Goal: Task Accomplishment & Management: Complete application form

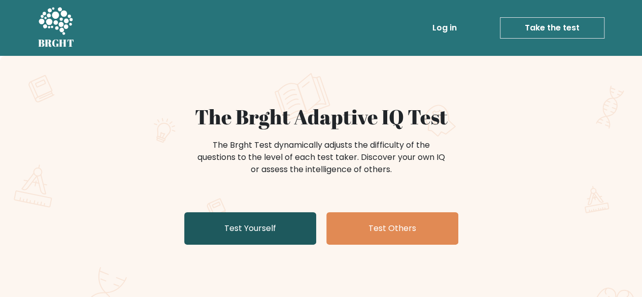
click at [287, 238] on link "Test Yourself" at bounding box center [250, 228] width 132 height 32
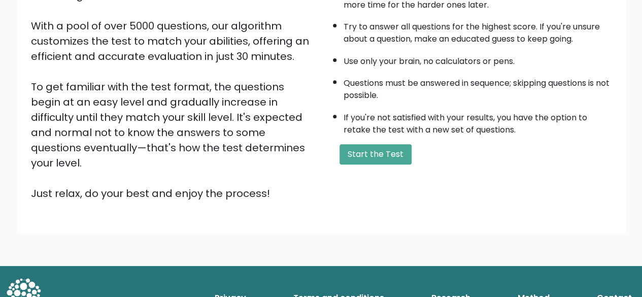
scroll to position [168, 0]
click at [361, 160] on button "Start the Test" at bounding box center [376, 154] width 72 height 20
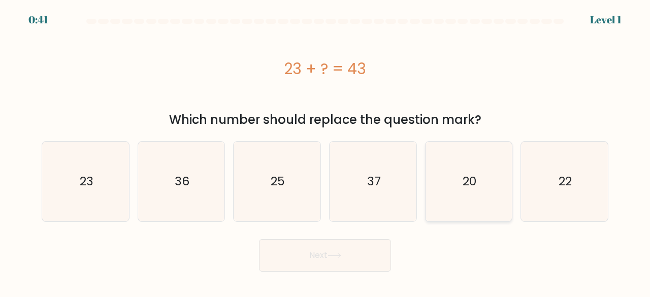
click at [487, 187] on icon "20" at bounding box center [469, 182] width 80 height 80
click at [325, 151] on input "e. 20" at bounding box center [325, 150] width 1 height 3
radio input "true"
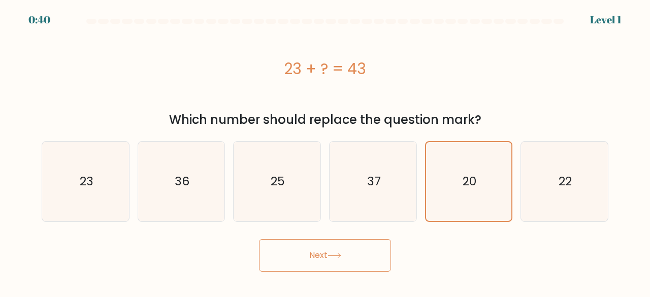
click at [345, 255] on button "Next" at bounding box center [325, 255] width 132 height 32
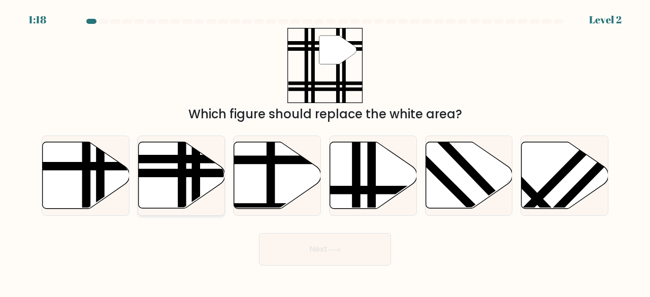
click at [196, 186] on line at bounding box center [196, 211] width 0 height 175
click at [325, 151] on input "b." at bounding box center [325, 150] width 1 height 3
radio input "true"
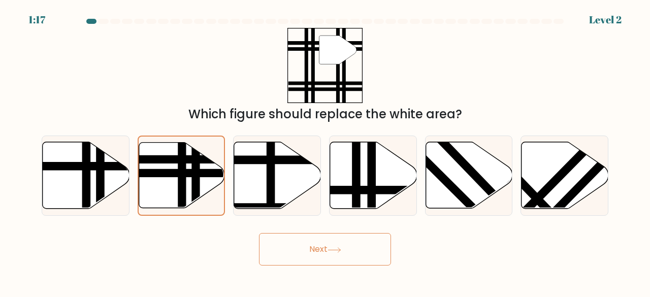
click at [312, 249] on button "Next" at bounding box center [325, 249] width 132 height 32
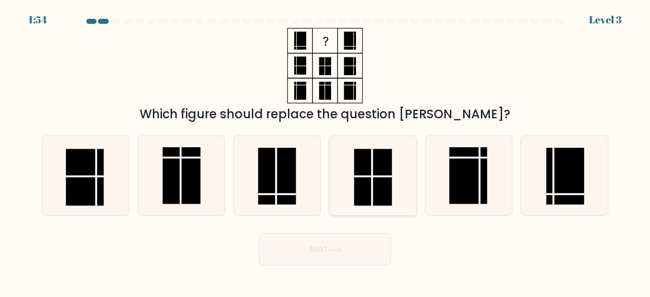
click at [372, 186] on line at bounding box center [372, 177] width 0 height 57
click at [325, 151] on input "d." at bounding box center [325, 150] width 1 height 3
radio input "true"
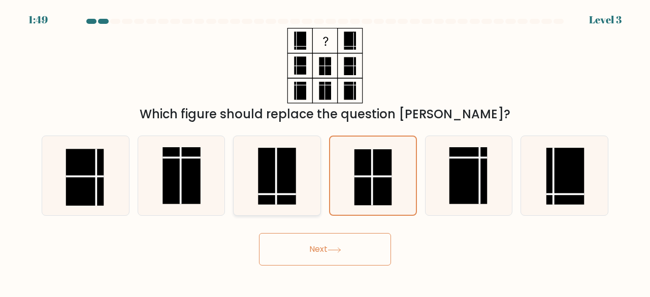
click at [287, 188] on rect at bounding box center [277, 176] width 38 height 57
click at [325, 151] on input "c." at bounding box center [325, 150] width 1 height 3
radio input "true"
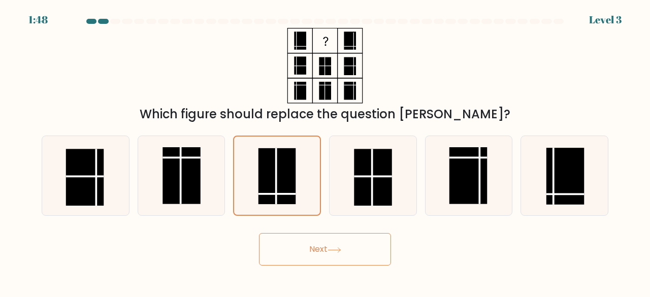
click at [321, 236] on button "Next" at bounding box center [325, 249] width 132 height 32
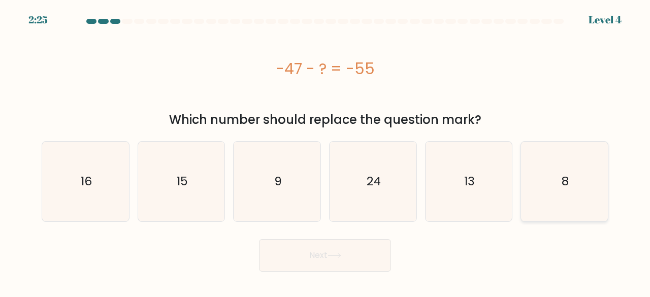
click at [572, 183] on icon "8" at bounding box center [565, 182] width 80 height 80
click at [325, 151] on input "f. 8" at bounding box center [325, 150] width 1 height 3
radio input "true"
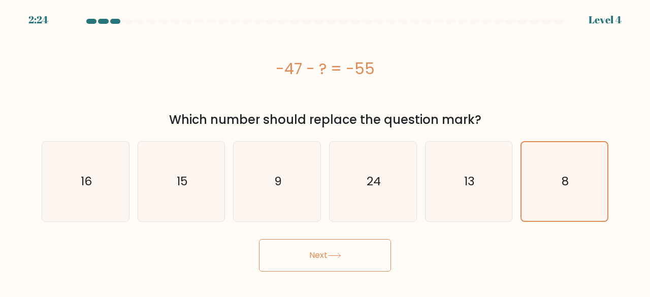
click at [351, 246] on button "Next" at bounding box center [325, 255] width 132 height 32
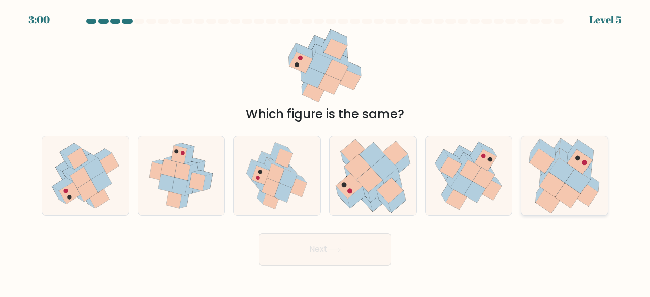
click at [563, 169] on icon at bounding box center [561, 170] width 25 height 25
click at [325, 151] on input "f." at bounding box center [325, 150] width 1 height 3
radio input "true"
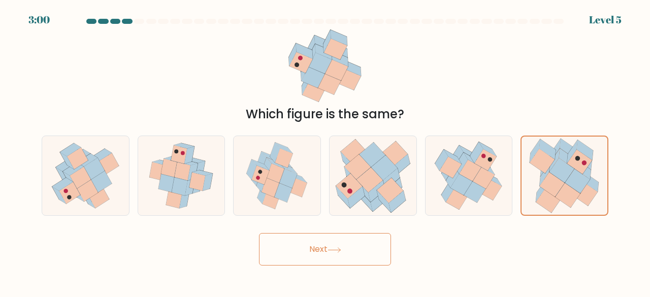
click at [355, 258] on button "Next" at bounding box center [325, 249] width 132 height 32
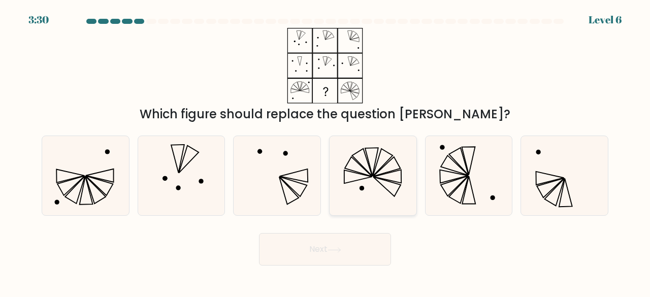
click at [376, 185] on icon at bounding box center [373, 176] width 80 height 80
click at [325, 151] on input "d." at bounding box center [325, 150] width 1 height 3
radio input "true"
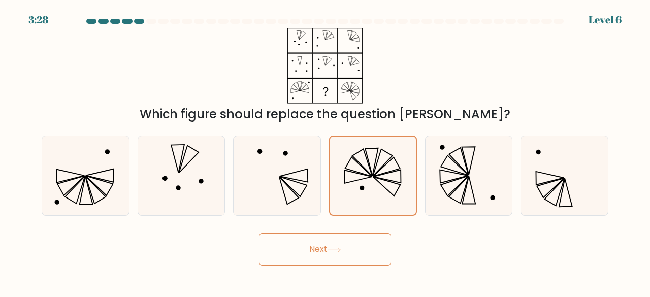
click at [330, 250] on icon at bounding box center [335, 250] width 14 height 6
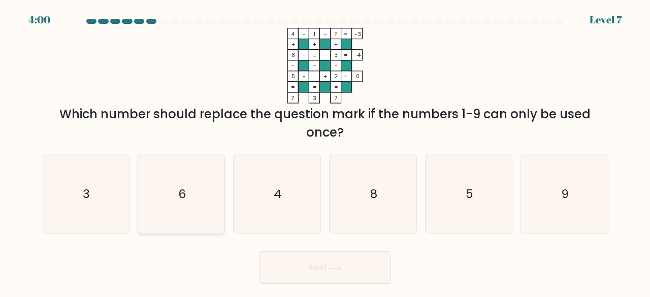
click at [181, 175] on icon "6" at bounding box center [182, 194] width 80 height 80
click at [325, 151] on input "b. 6" at bounding box center [325, 150] width 1 height 3
radio input "true"
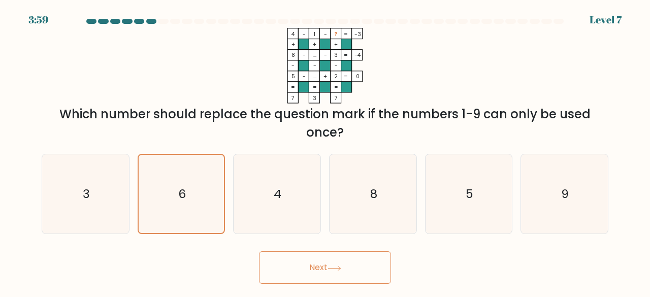
click at [323, 275] on button "Next" at bounding box center [325, 267] width 132 height 32
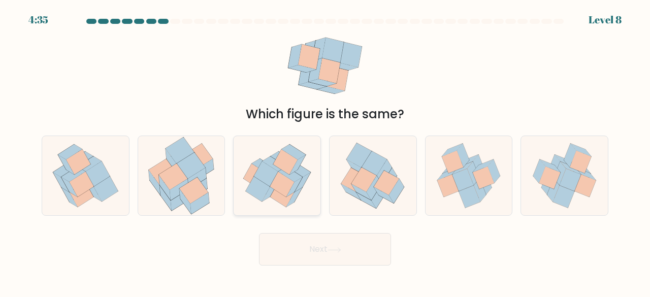
click at [273, 181] on icon at bounding box center [282, 184] width 24 height 25
click at [325, 151] on input "c." at bounding box center [325, 150] width 1 height 3
radio input "true"
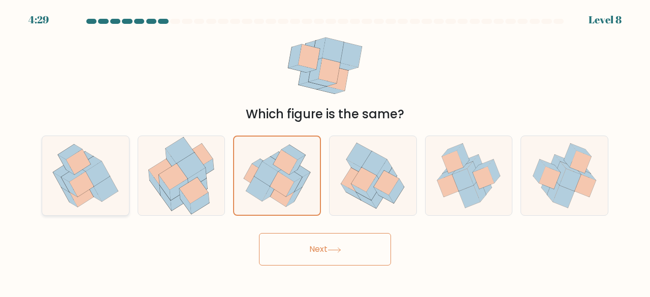
click at [71, 168] on icon at bounding box center [78, 161] width 25 height 25
click at [325, 151] on input "a." at bounding box center [325, 150] width 1 height 3
radio input "true"
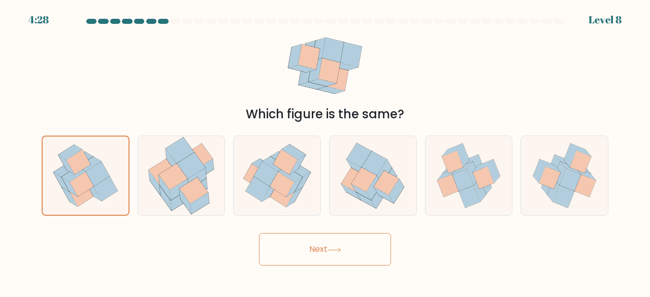
click at [314, 244] on button "Next" at bounding box center [325, 249] width 132 height 32
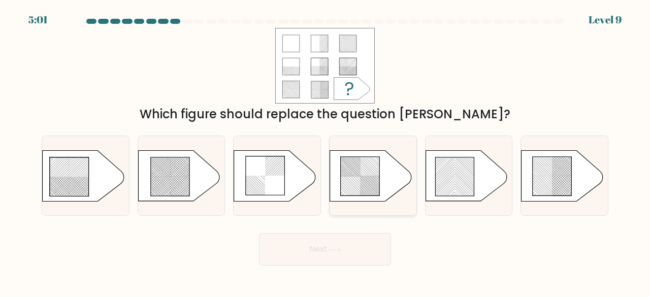
click at [366, 176] on icon at bounding box center [360, 175] width 39 height 39
click at [325, 151] on input "d." at bounding box center [325, 150] width 1 height 3
radio input "true"
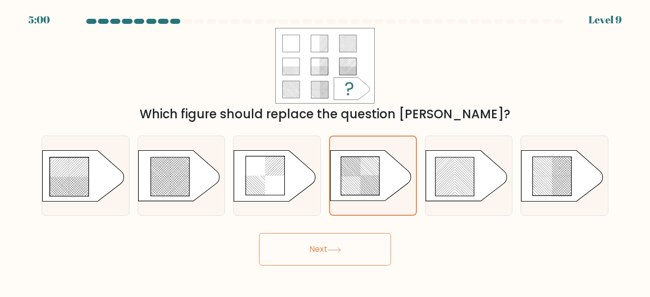
click at [339, 251] on icon at bounding box center [335, 250] width 14 height 6
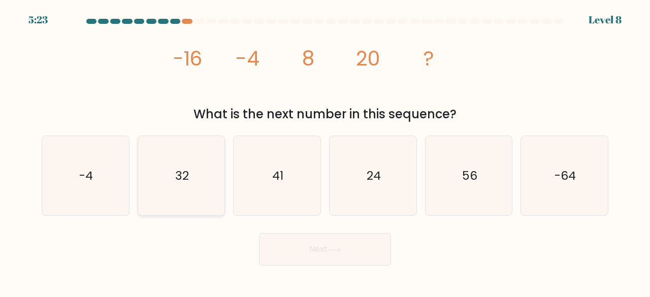
click at [176, 183] on text "32" at bounding box center [182, 175] width 14 height 17
click at [325, 151] on input "b. 32" at bounding box center [325, 150] width 1 height 3
radio input "true"
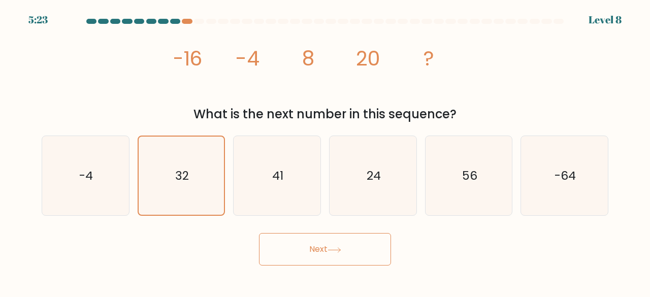
click at [322, 248] on button "Next" at bounding box center [325, 249] width 132 height 32
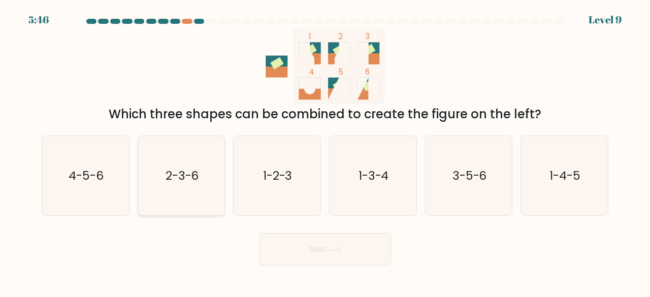
click at [194, 173] on text "2-3-6" at bounding box center [183, 175] width 34 height 17
click at [325, 151] on input "b. 2-3-6" at bounding box center [325, 150] width 1 height 3
radio input "true"
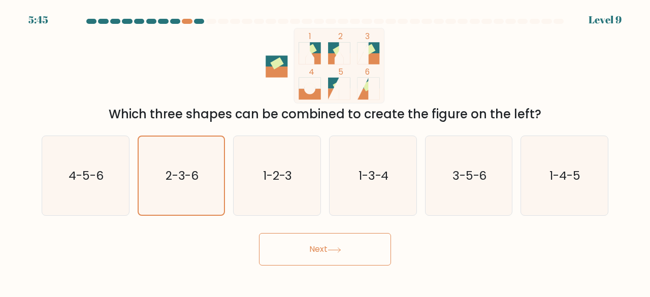
click at [348, 270] on body "5:45 Level 9" at bounding box center [325, 148] width 650 height 297
click at [341, 258] on button "Next" at bounding box center [325, 249] width 132 height 32
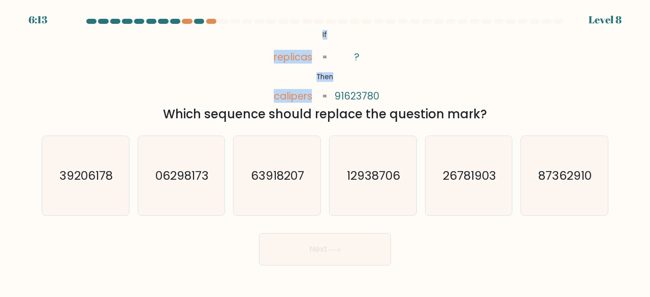
drag, startPoint x: 303, startPoint y: 29, endPoint x: 344, endPoint y: 60, distance: 51.8
click at [344, 60] on icon "@import url('https://fonts.googleapis.com/css?family=Abril+Fatface:400,100,100i…" at bounding box center [325, 66] width 122 height 76
click at [327, 49] on icon "@import url('https://fonts.googleapis.com/css?family=Abril+Fatface:400,100,100i…" at bounding box center [325, 66] width 122 height 76
drag, startPoint x: 312, startPoint y: 32, endPoint x: 407, endPoint y: 94, distance: 113.5
click at [407, 94] on div "@import url('https://fonts.googleapis.com/css?family=Abril+Fatface:400,100,100i…" at bounding box center [325, 75] width 579 height 95
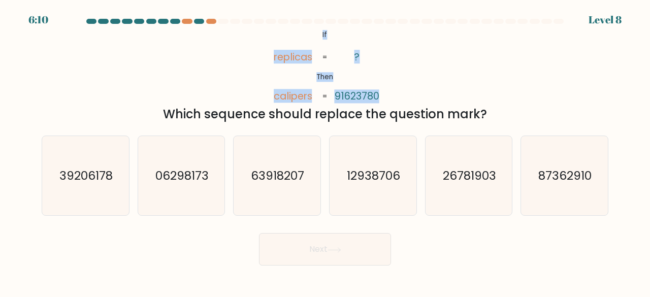
copy icon "If Then replicas calipers ? 91623780"
click at [235, 80] on div "@import url('https://fonts.googleapis.com/css?family=Abril+Fatface:400,100,100i…" at bounding box center [325, 75] width 579 height 95
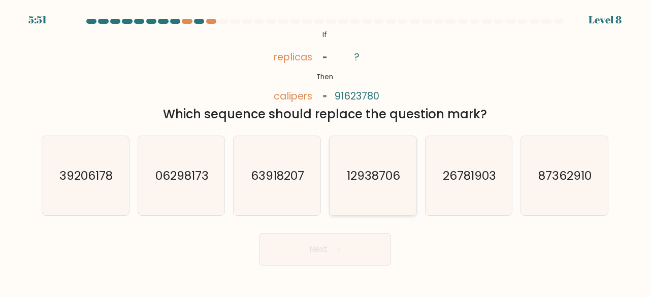
click at [386, 186] on icon "12938706" at bounding box center [373, 176] width 80 height 80
click at [325, 151] on input "d. 12938706" at bounding box center [325, 150] width 1 height 3
radio input "true"
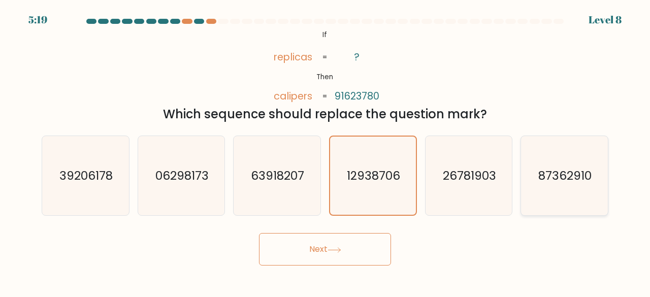
click at [555, 180] on text "87362910" at bounding box center [565, 175] width 53 height 17
click at [325, 151] on input "f. 87362910" at bounding box center [325, 150] width 1 height 3
radio input "true"
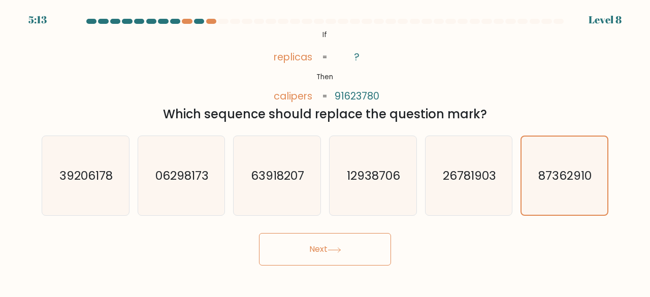
click at [338, 260] on button "Next" at bounding box center [325, 249] width 132 height 32
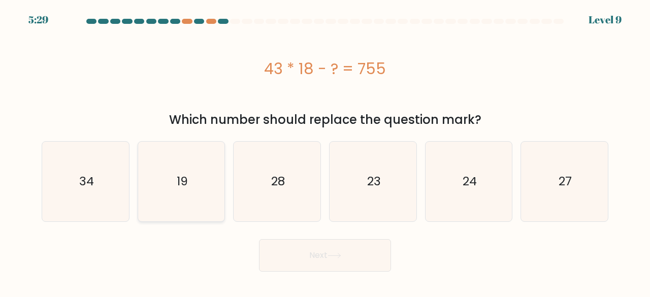
click at [196, 173] on icon "19" at bounding box center [182, 182] width 80 height 80
click at [325, 151] on input "b. 19" at bounding box center [325, 150] width 1 height 3
radio input "true"
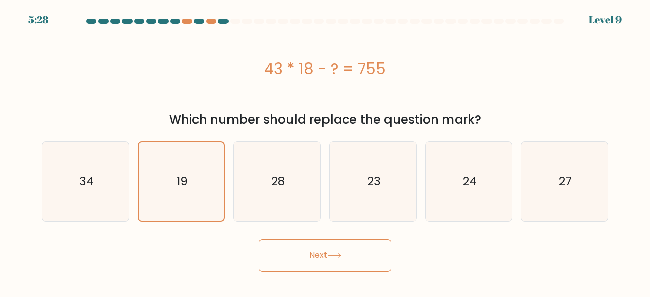
click at [319, 254] on button "Next" at bounding box center [325, 255] width 132 height 32
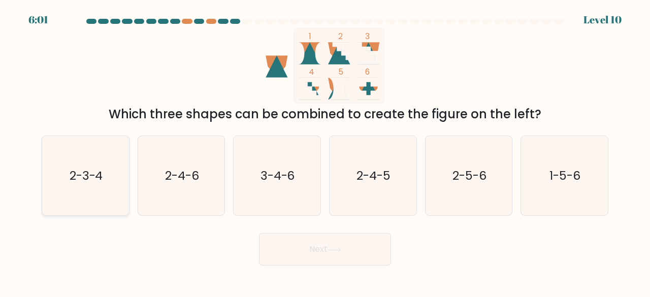
click at [80, 203] on icon "2-3-4" at bounding box center [86, 176] width 80 height 80
click at [325, 151] on input "a. 2-3-4" at bounding box center [325, 150] width 1 height 3
radio input "true"
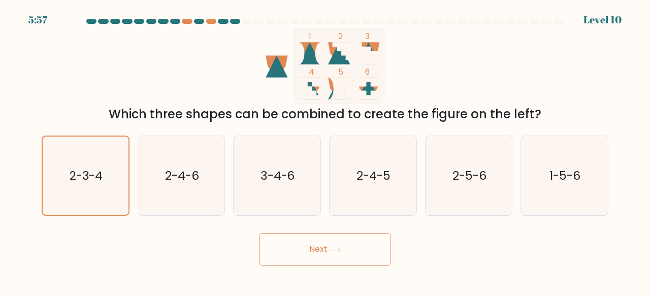
click at [318, 252] on button "Next" at bounding box center [325, 249] width 132 height 32
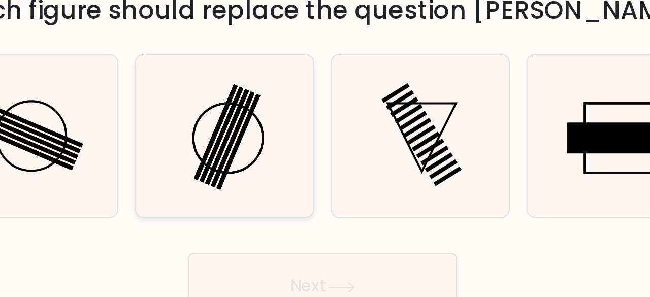
click at [291, 166] on icon at bounding box center [277, 176] width 80 height 80
click at [325, 151] on input "c." at bounding box center [325, 150] width 1 height 3
radio input "true"
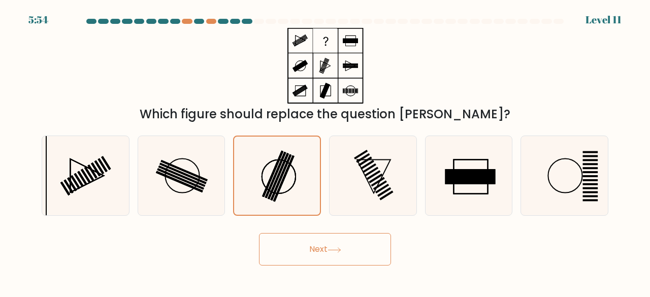
click at [348, 249] on button "Next" at bounding box center [325, 249] width 132 height 32
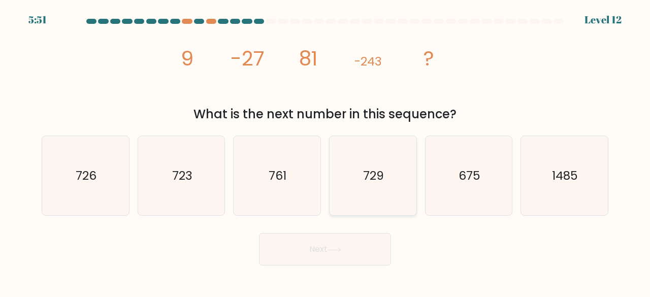
click at [376, 193] on icon "729" at bounding box center [373, 176] width 80 height 80
click at [325, 151] on input "d. 729" at bounding box center [325, 150] width 1 height 3
radio input "true"
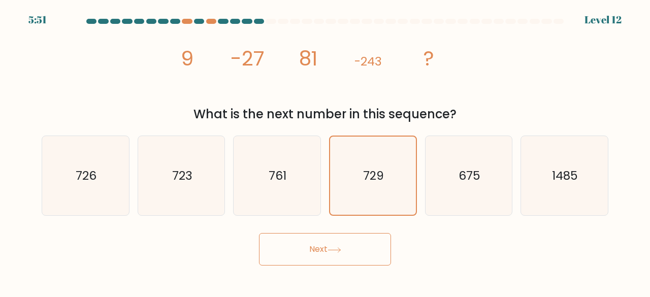
click at [352, 253] on button "Next" at bounding box center [325, 249] width 132 height 32
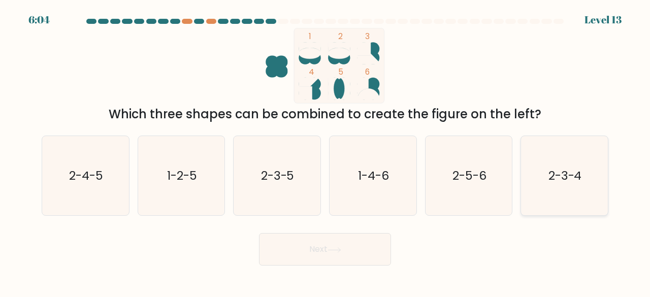
click at [575, 159] on icon "2-3-4" at bounding box center [565, 176] width 80 height 80
click at [325, 151] on input "f. 2-3-4" at bounding box center [325, 150] width 1 height 3
radio input "true"
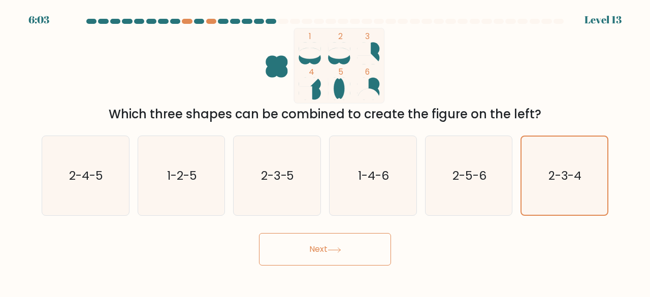
click at [338, 243] on button "Next" at bounding box center [325, 249] width 132 height 32
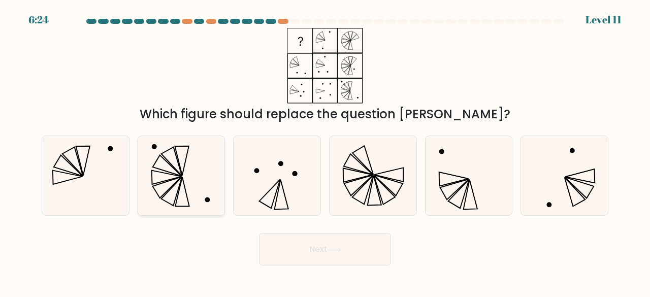
click at [157, 159] on icon at bounding box center [182, 176] width 80 height 80
click at [325, 151] on input "b." at bounding box center [325, 150] width 1 height 3
radio input "true"
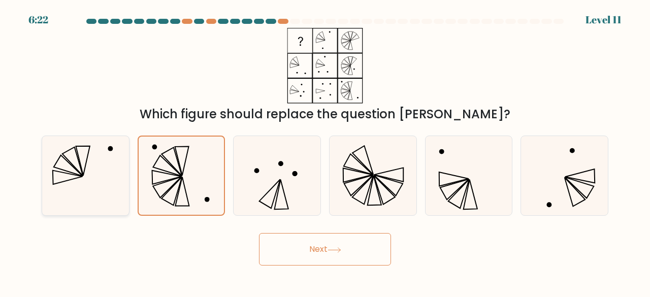
click at [73, 154] on icon at bounding box center [86, 176] width 80 height 80
click at [325, 151] on input "a." at bounding box center [325, 150] width 1 height 3
radio input "true"
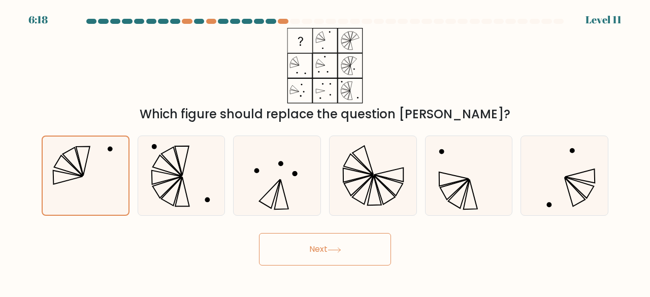
click at [318, 237] on button "Next" at bounding box center [325, 249] width 132 height 32
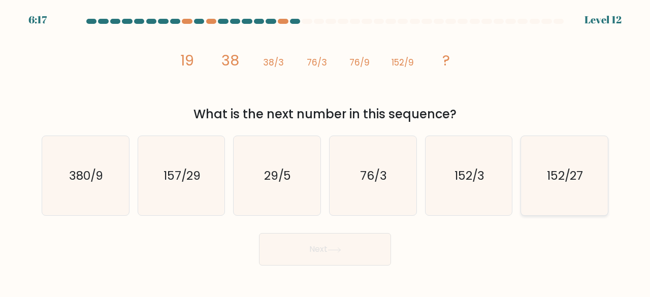
click at [594, 179] on icon "152/27" at bounding box center [565, 176] width 80 height 80
click at [325, 151] on input "f. 152/27" at bounding box center [325, 150] width 1 height 3
radio input "true"
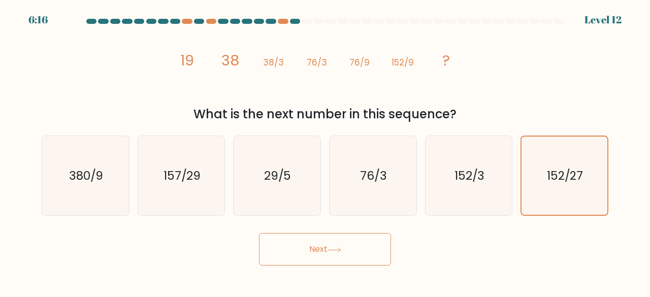
click at [334, 246] on button "Next" at bounding box center [325, 249] width 132 height 32
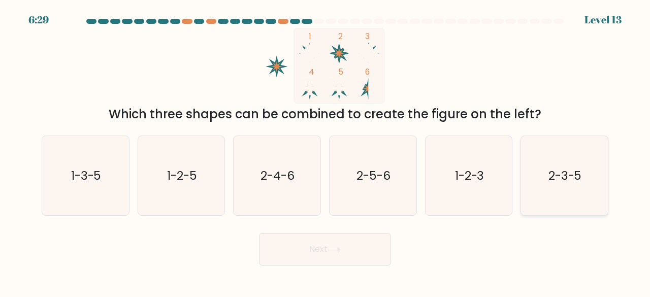
click at [539, 161] on icon "2-3-5" at bounding box center [565, 176] width 80 height 80
click at [325, 151] on input "f. 2-3-5" at bounding box center [325, 150] width 1 height 3
radio input "true"
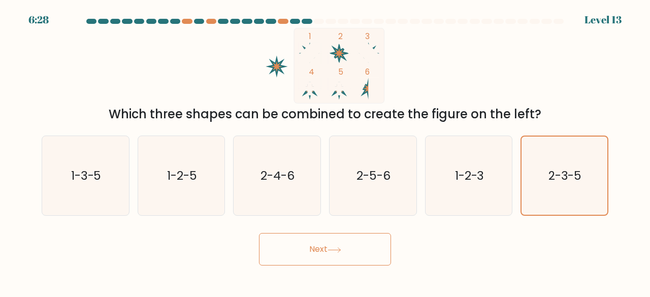
click at [310, 257] on button "Next" at bounding box center [325, 249] width 132 height 32
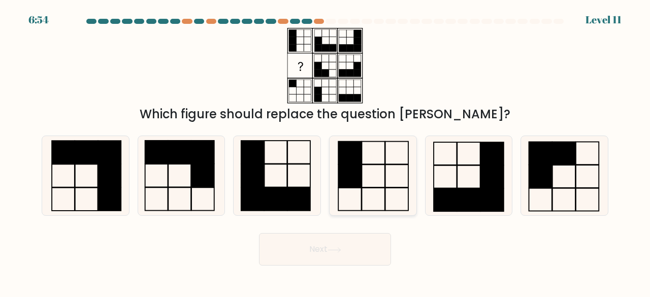
click at [366, 177] on icon at bounding box center [373, 176] width 80 height 80
click at [325, 151] on input "d." at bounding box center [325, 150] width 1 height 3
radio input "true"
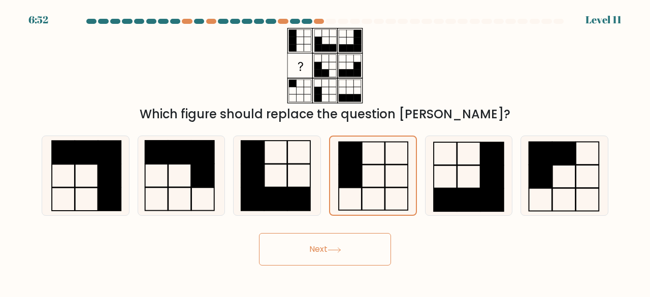
click at [317, 250] on button "Next" at bounding box center [325, 249] width 132 height 32
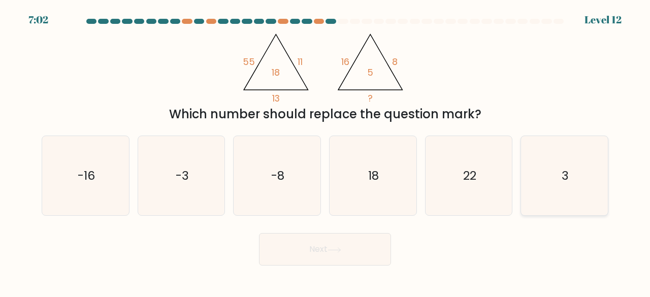
click at [568, 180] on text "3" at bounding box center [565, 175] width 7 height 17
click at [325, 151] on input "f. 3" at bounding box center [325, 150] width 1 height 3
radio input "true"
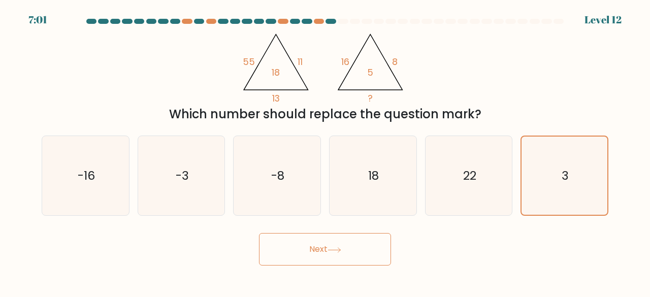
click at [376, 245] on button "Next" at bounding box center [325, 249] width 132 height 32
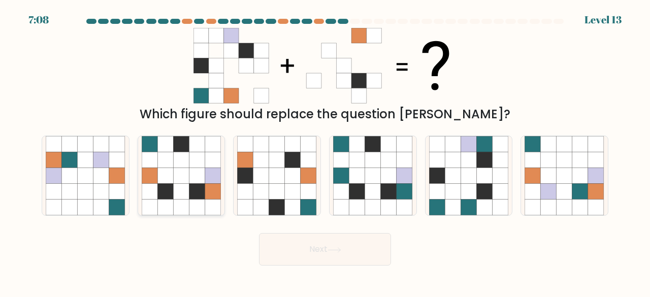
click at [157, 160] on icon at bounding box center [165, 160] width 16 height 16
click at [325, 151] on input "b." at bounding box center [325, 150] width 1 height 3
radio input "true"
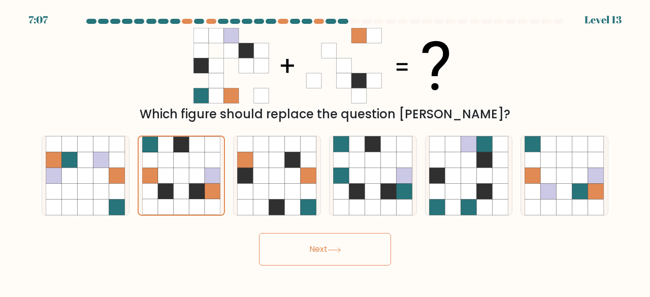
click at [342, 255] on button "Next" at bounding box center [325, 249] width 132 height 32
